Goal: Task Accomplishment & Management: Complete application form

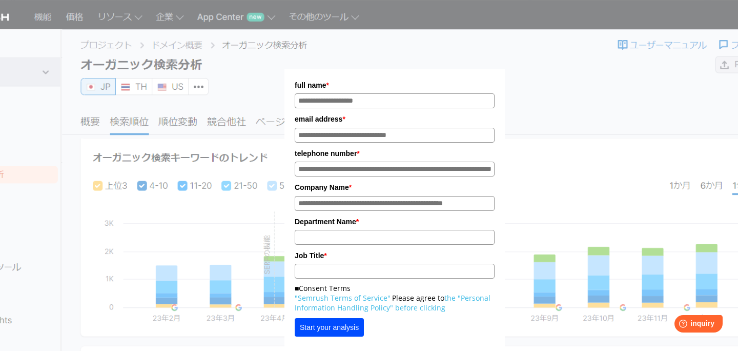
click at [161, 63] on div "full name * email address * telephone number * Company Name * * *" at bounding box center [394, 198] width 513 height 370
click at [363, 50] on div "full name * email address * telephone number * Company Name * * *" at bounding box center [394, 198] width 513 height 370
click at [330, 100] on input "full name*" at bounding box center [395, 100] width 200 height 15
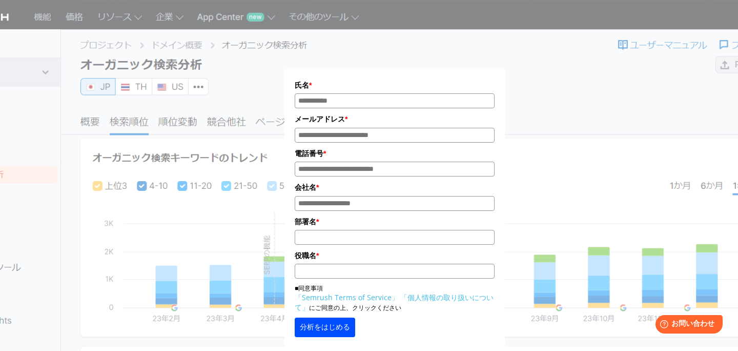
click at [350, 325] on button "分析をはじめる" at bounding box center [325, 326] width 60 height 19
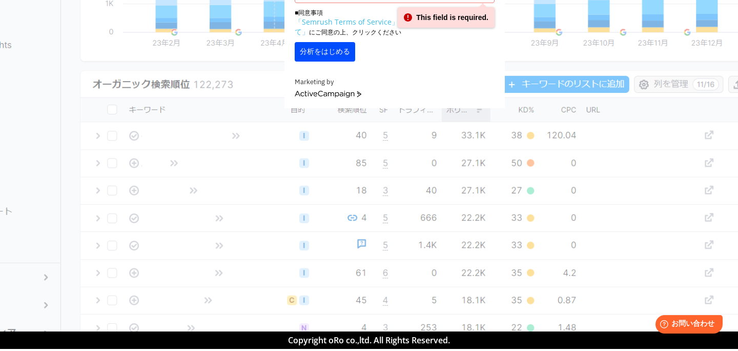
scroll to position [37, 0]
